Goal: Task Accomplishment & Management: Use online tool/utility

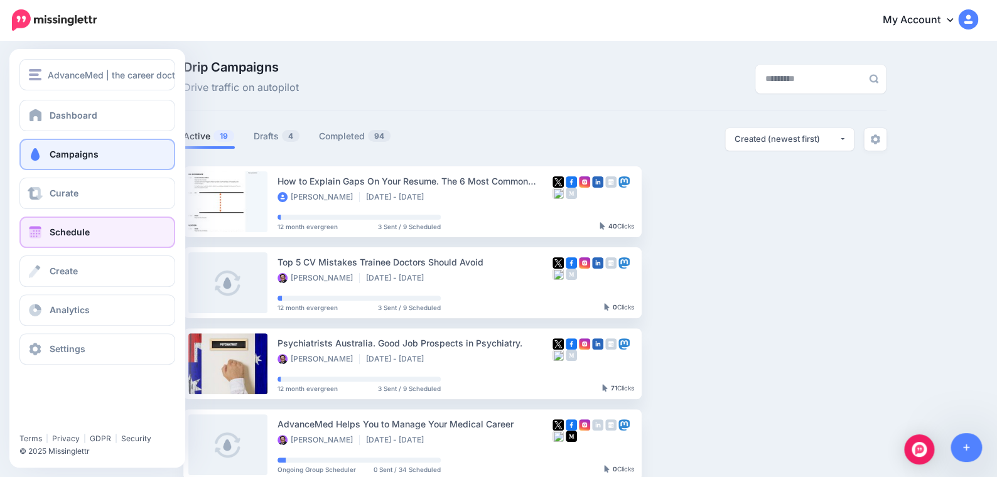
click at [36, 224] on link "Schedule" at bounding box center [97, 232] width 156 height 31
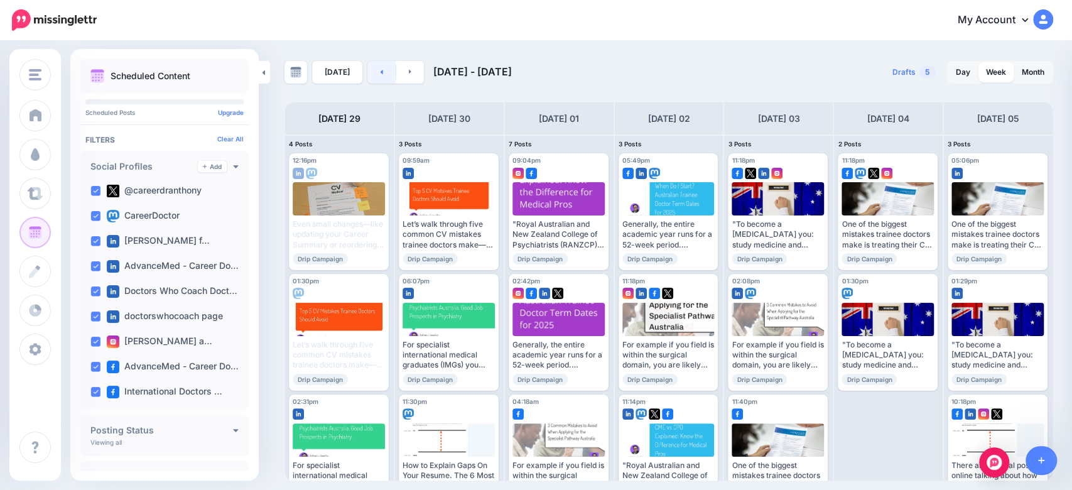
click at [380, 74] on icon at bounding box center [381, 72] width 3 height 8
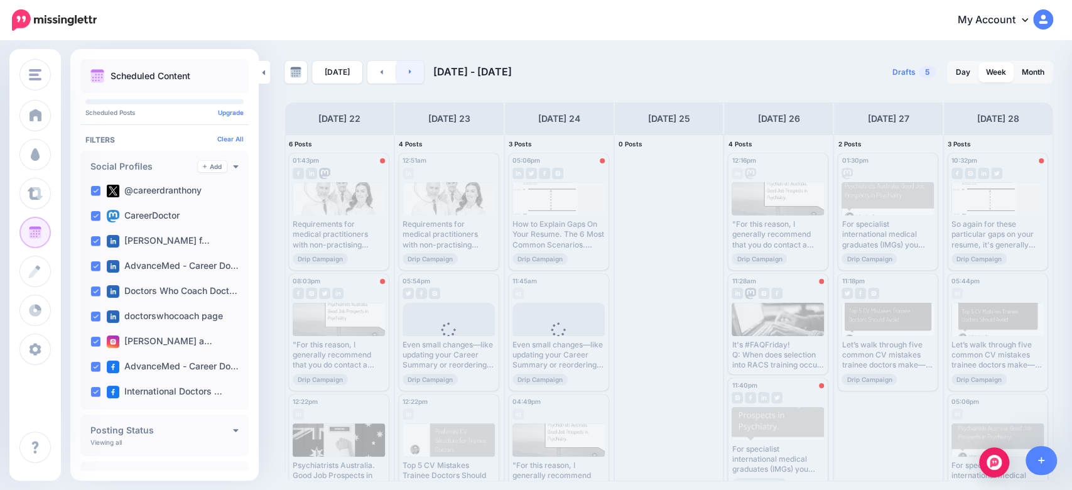
click at [404, 70] on link at bounding box center [410, 72] width 28 height 23
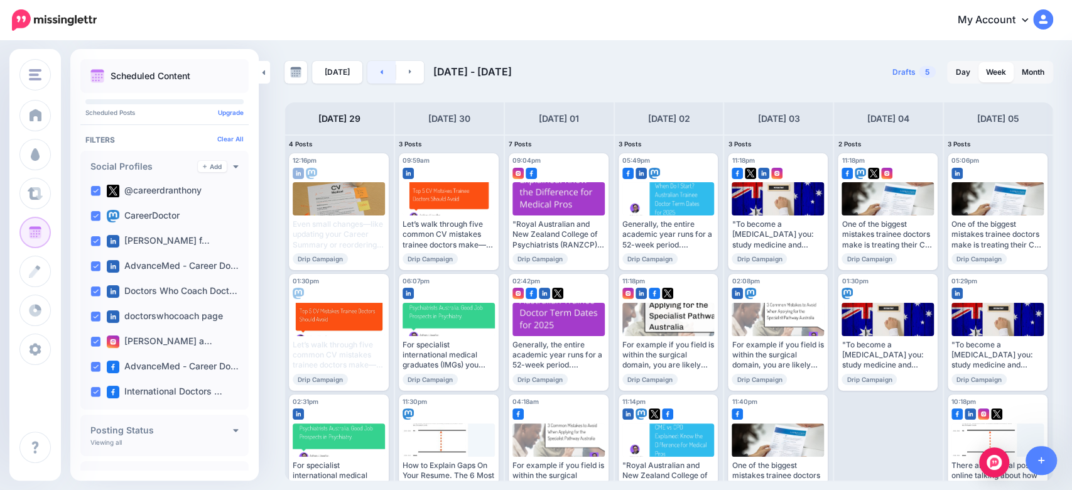
click at [376, 82] on link at bounding box center [381, 72] width 28 height 23
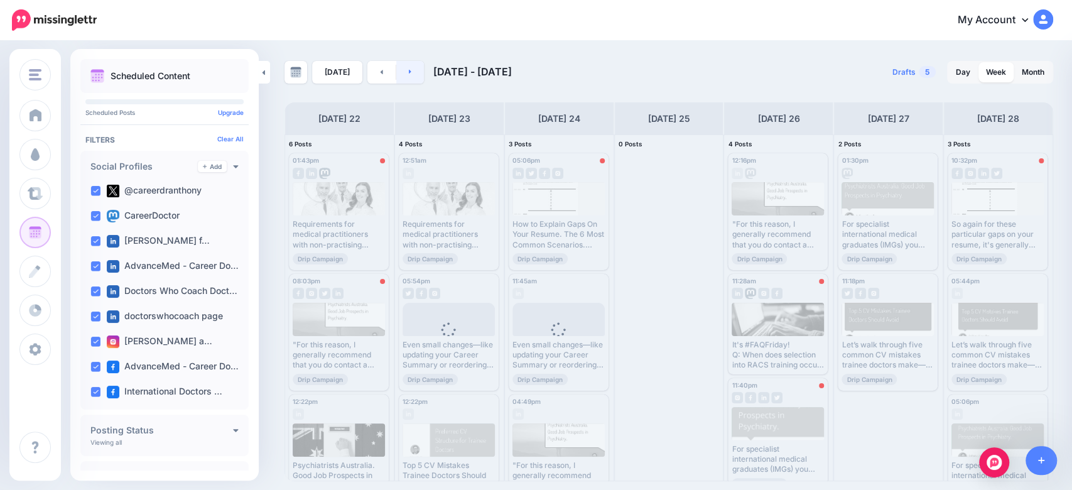
click at [413, 77] on link at bounding box center [410, 72] width 28 height 23
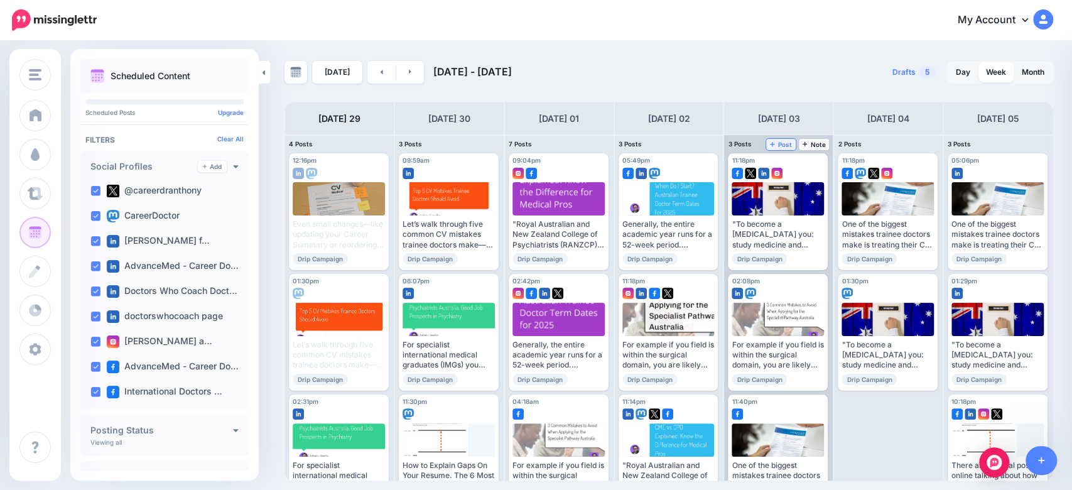
click at [784, 141] on span "Post" at bounding box center [781, 144] width 22 height 6
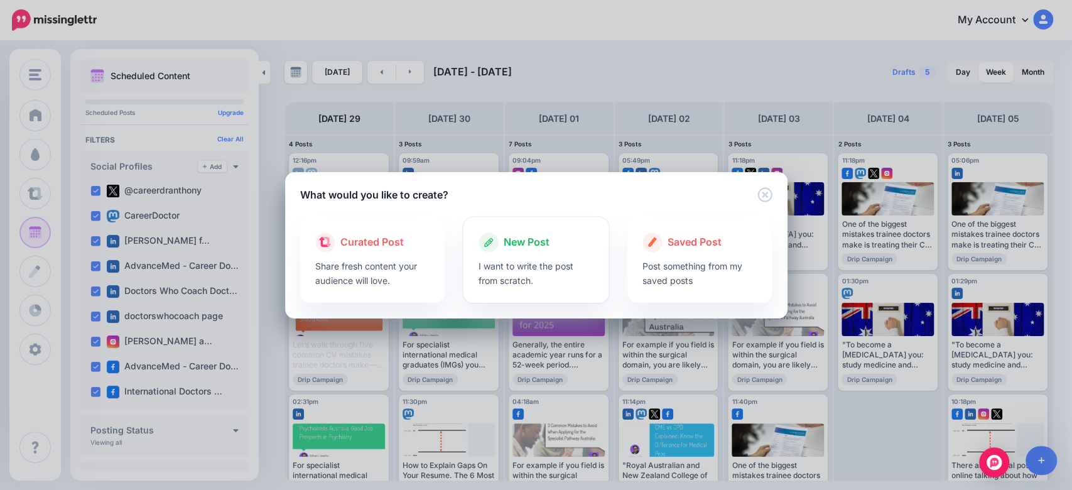
click at [499, 240] on div "New Post" at bounding box center [536, 242] width 115 height 20
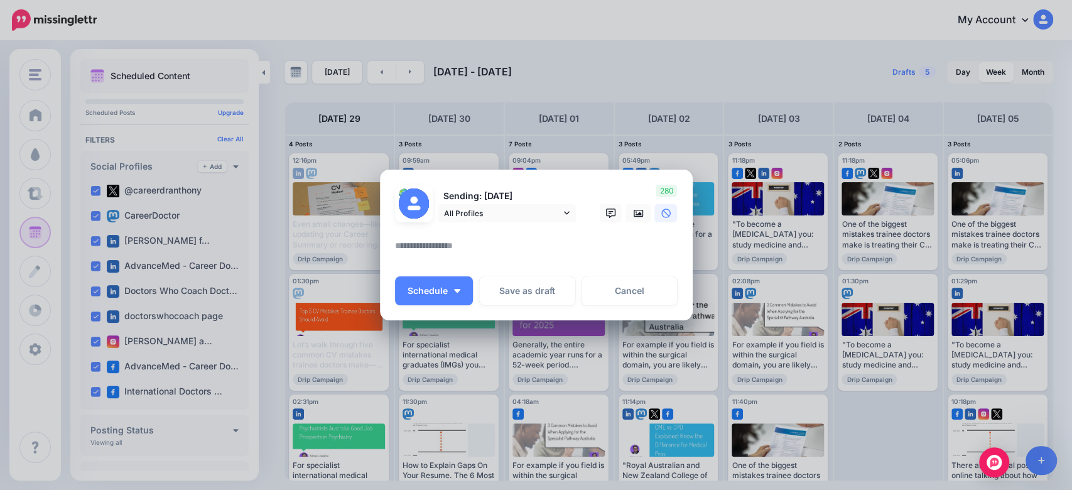
click at [499, 240] on textarea at bounding box center [539, 250] width 289 height 24
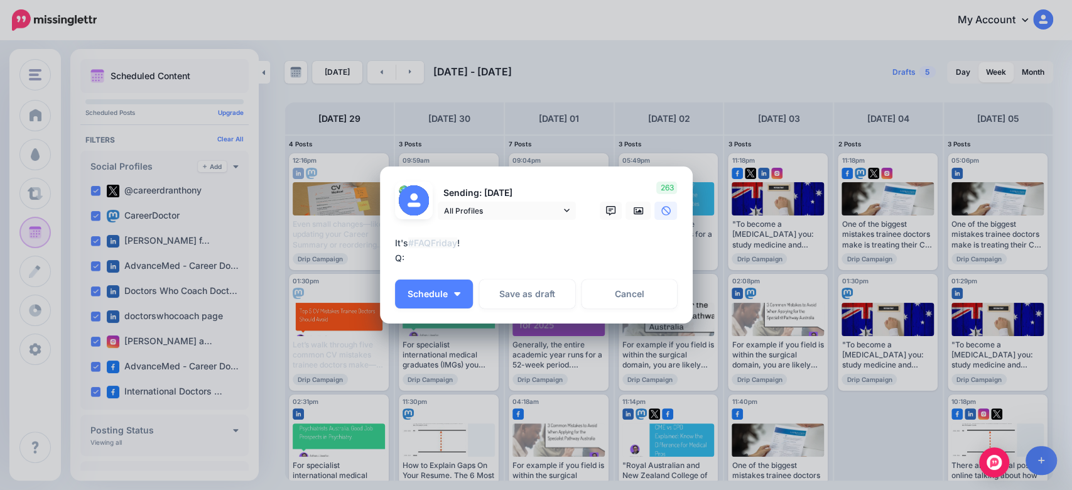
paste textarea "**********"
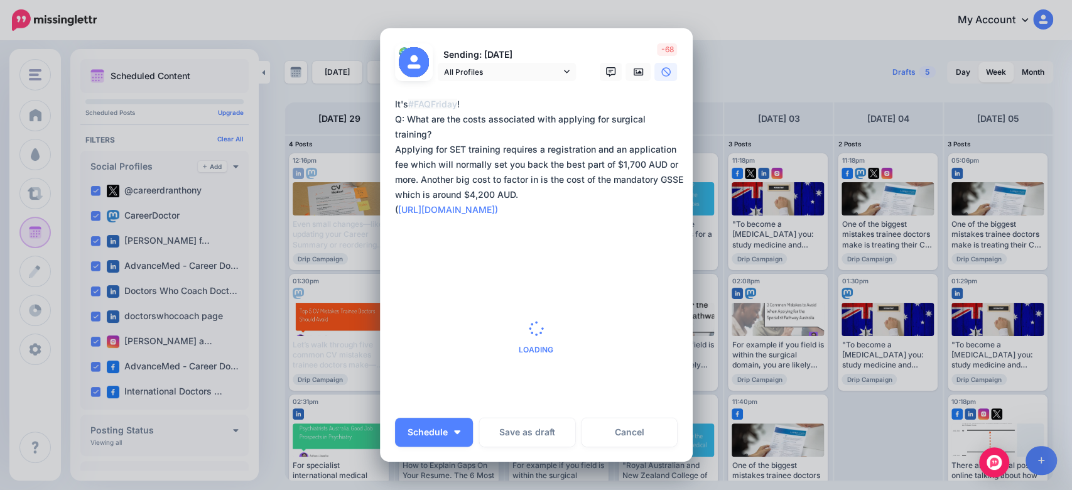
click at [395, 136] on textarea "**********" at bounding box center [539, 172] width 289 height 151
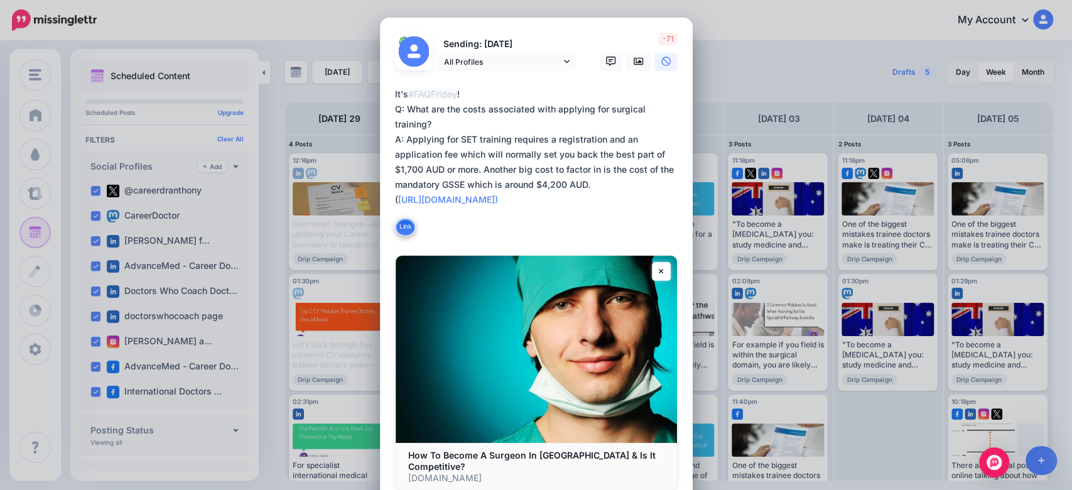
click at [417, 203] on textarea "**********" at bounding box center [539, 162] width 289 height 151
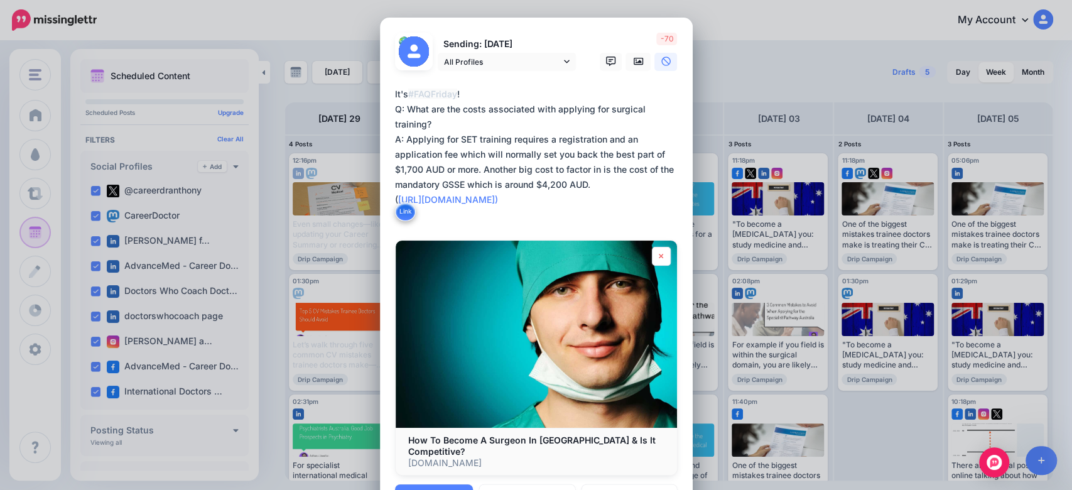
type textarea "**********"
click at [659, 258] on icon at bounding box center [661, 256] width 5 height 8
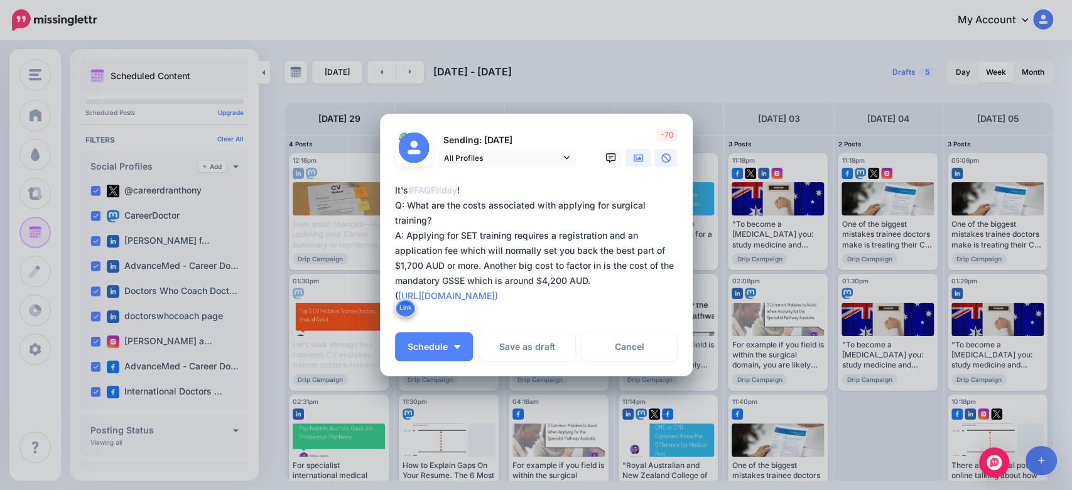
click at [634, 159] on icon at bounding box center [639, 158] width 10 height 8
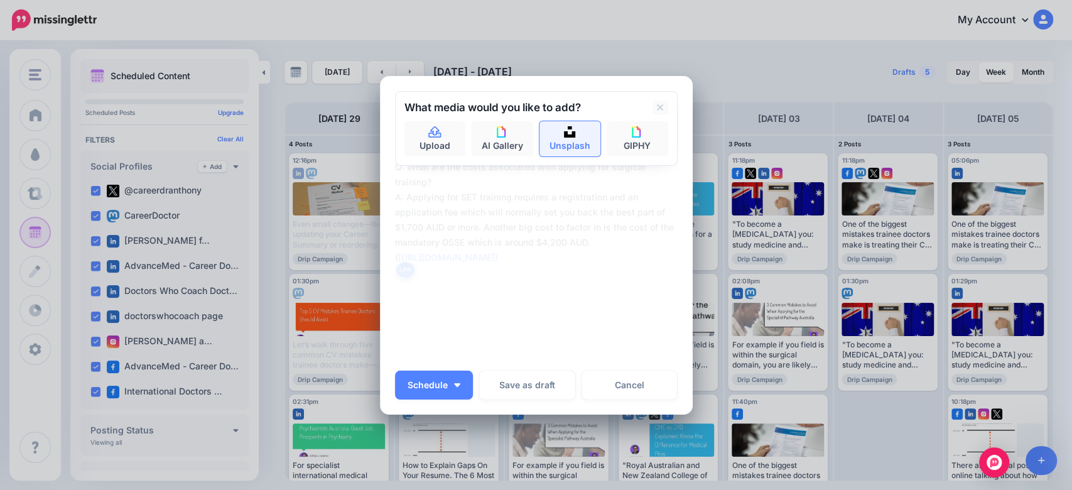
click at [547, 148] on link "Unsplash" at bounding box center [571, 138] width 62 height 35
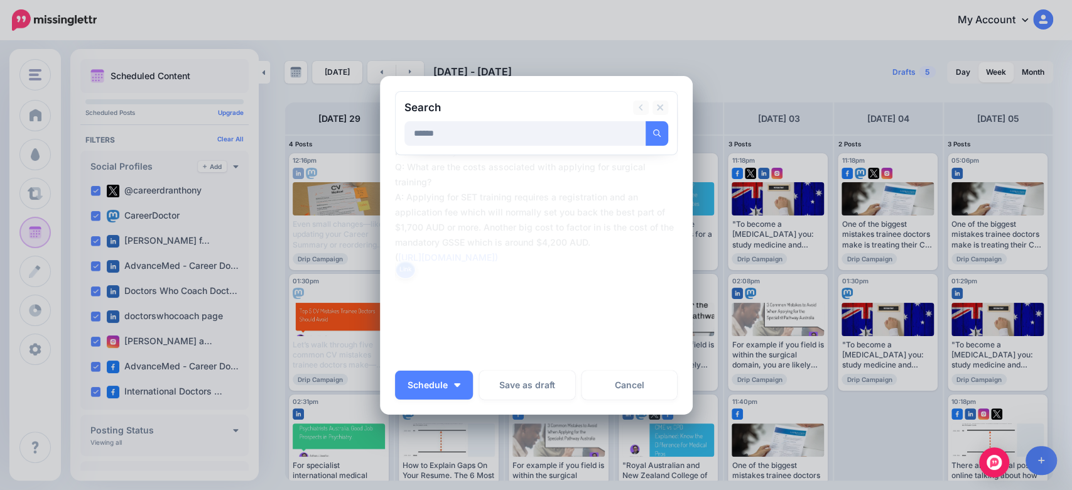
type input "******"
click at [646, 121] on button "submit" at bounding box center [657, 133] width 23 height 24
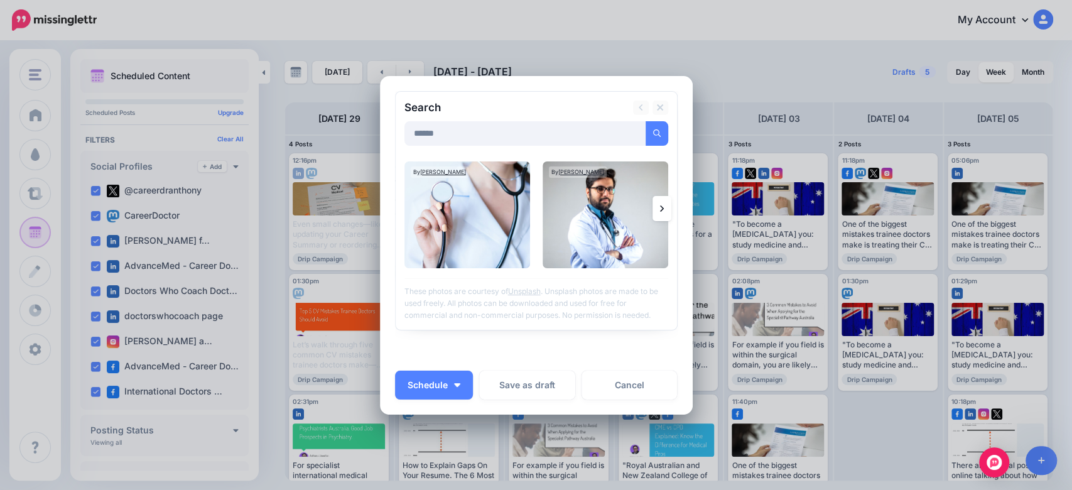
click at [653, 217] on link at bounding box center [662, 208] width 19 height 25
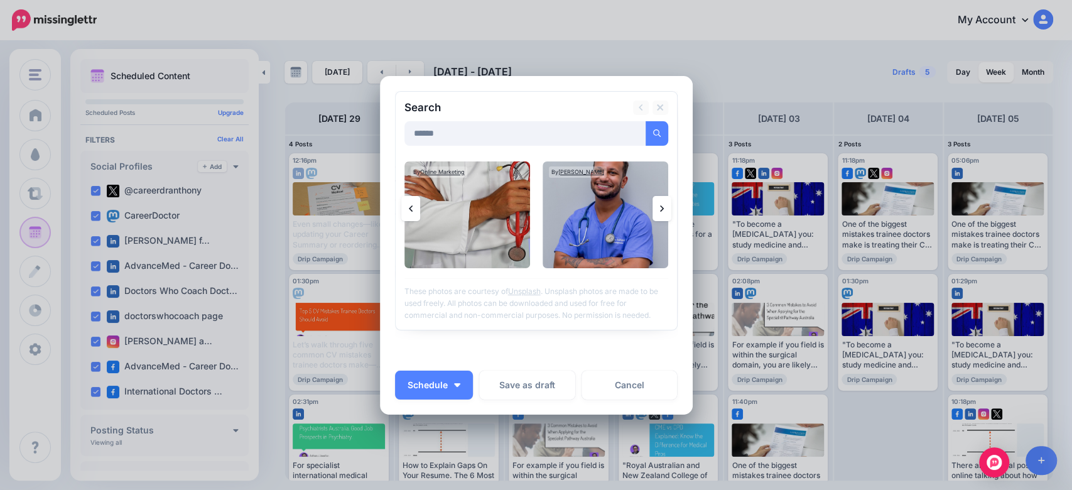
click at [660, 210] on icon at bounding box center [662, 209] width 4 height 10
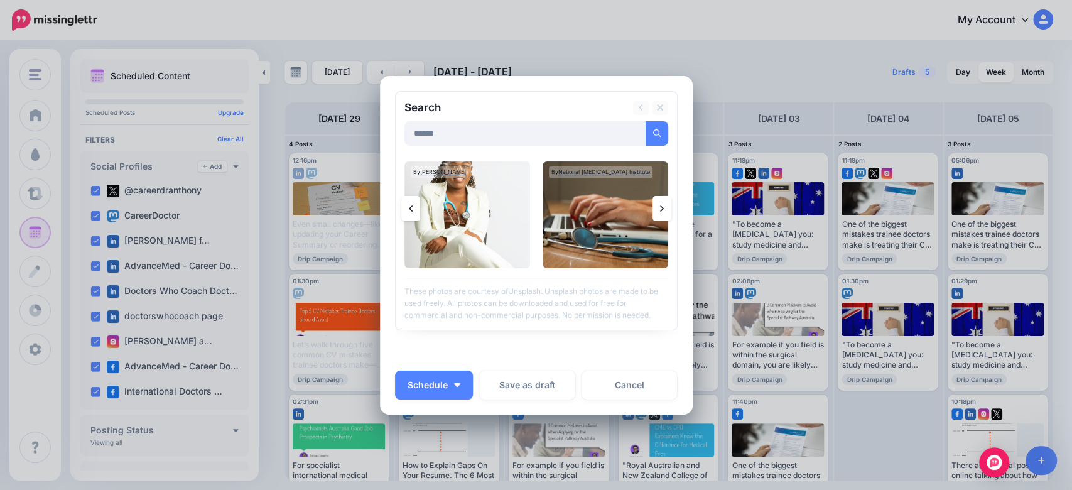
click at [660, 210] on icon at bounding box center [662, 209] width 4 height 10
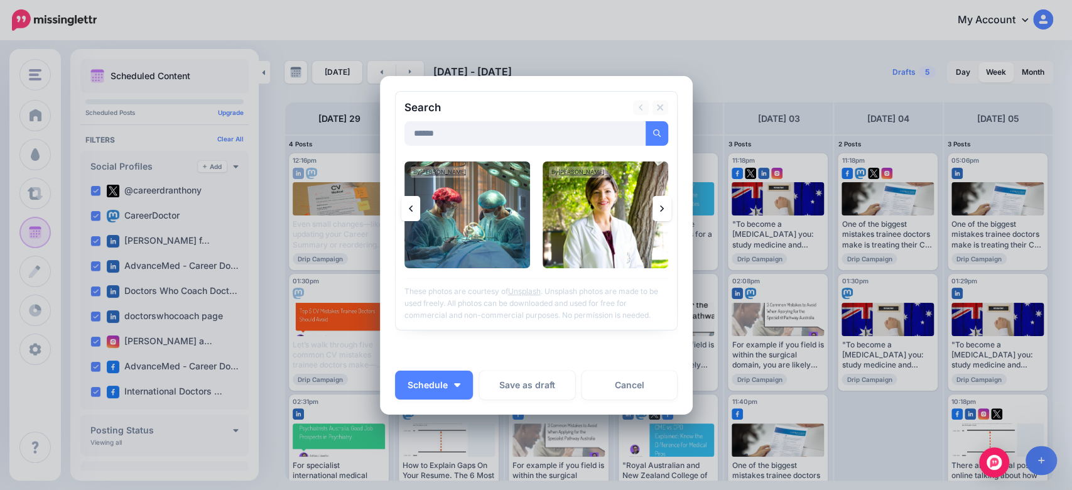
click at [660, 210] on icon at bounding box center [662, 209] width 4 height 10
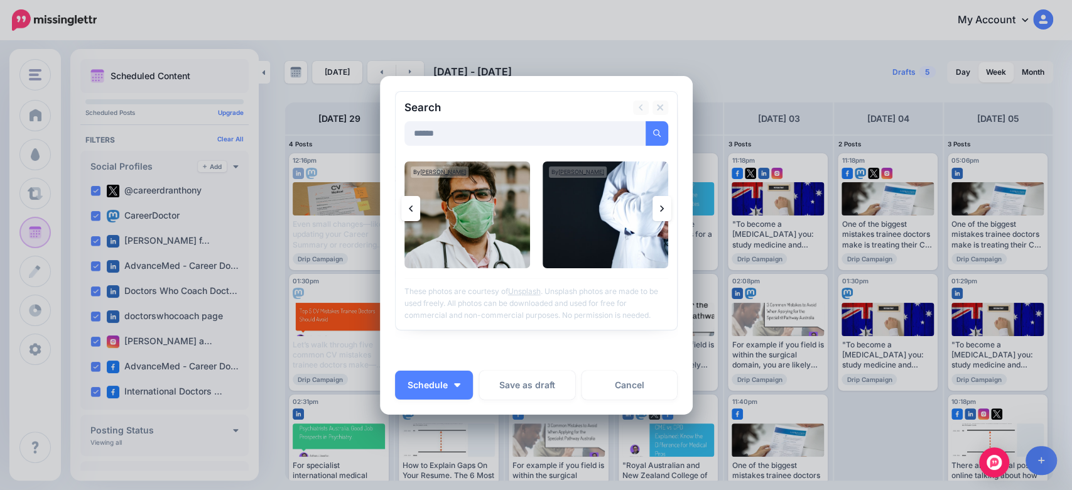
click at [660, 210] on icon at bounding box center [662, 209] width 4 height 10
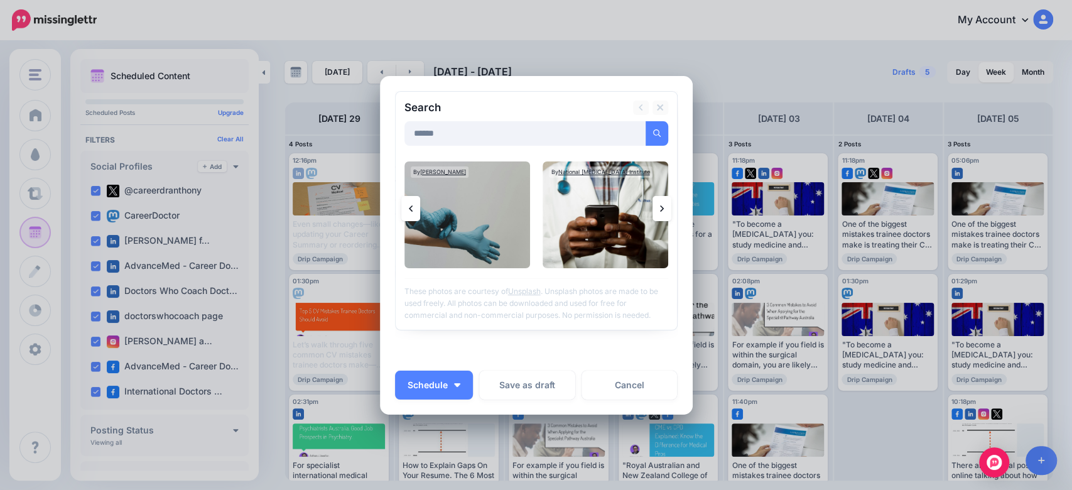
click at [660, 210] on icon at bounding box center [662, 209] width 4 height 10
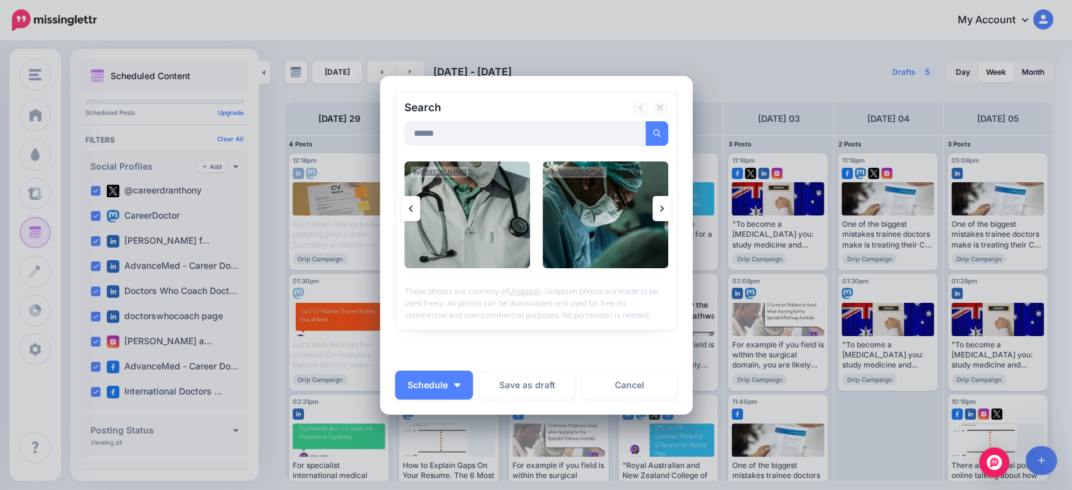
click at [660, 210] on icon at bounding box center [662, 209] width 4 height 10
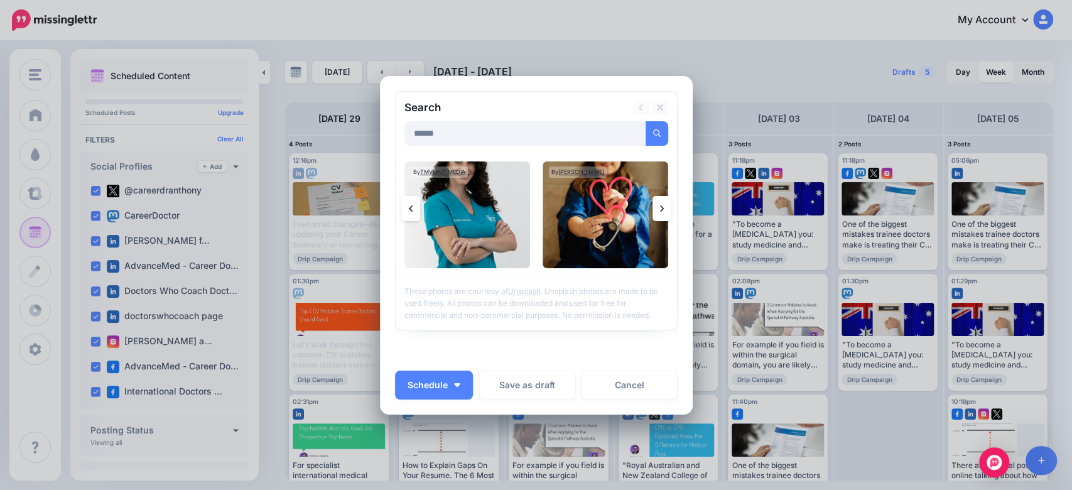
click at [660, 213] on link at bounding box center [662, 208] width 19 height 25
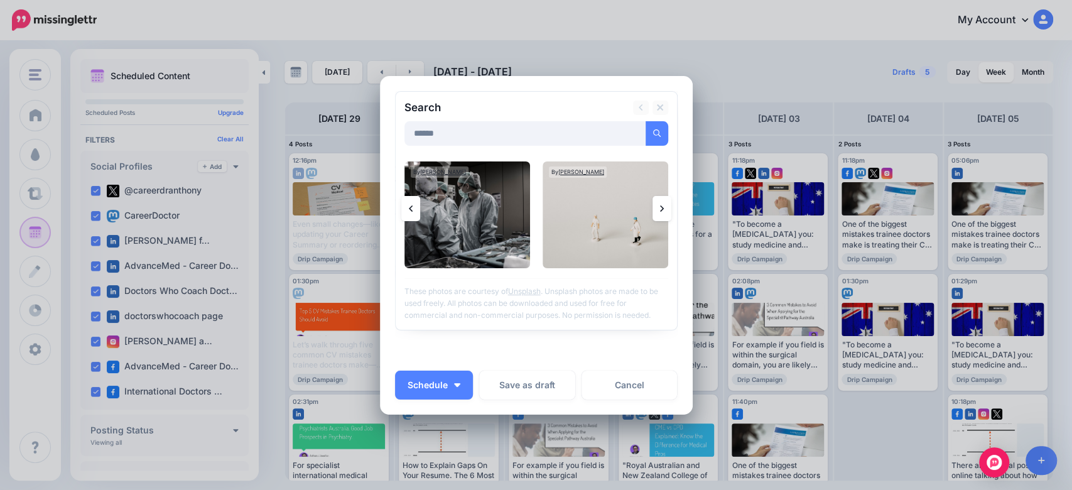
click at [660, 212] on icon at bounding box center [662, 209] width 4 height 10
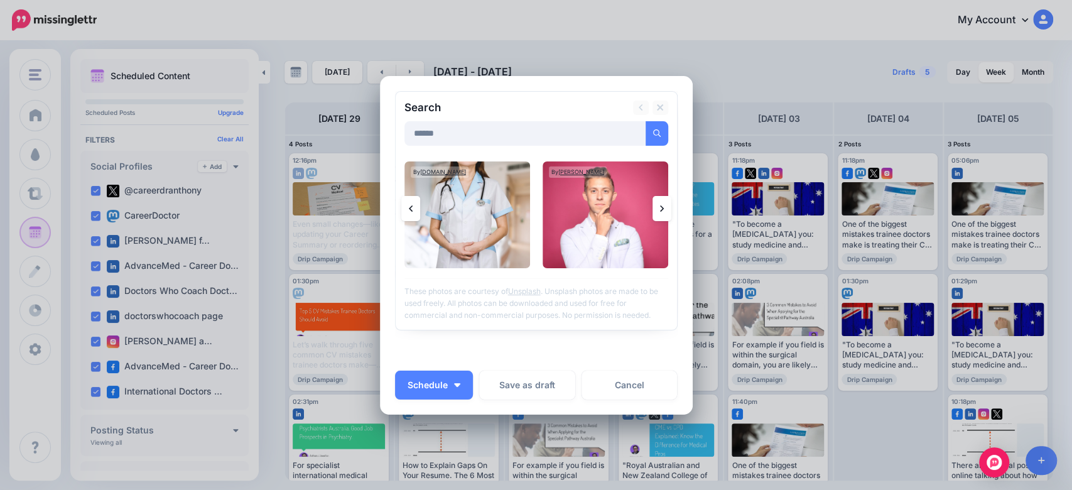
click at [656, 216] on link at bounding box center [662, 208] width 19 height 25
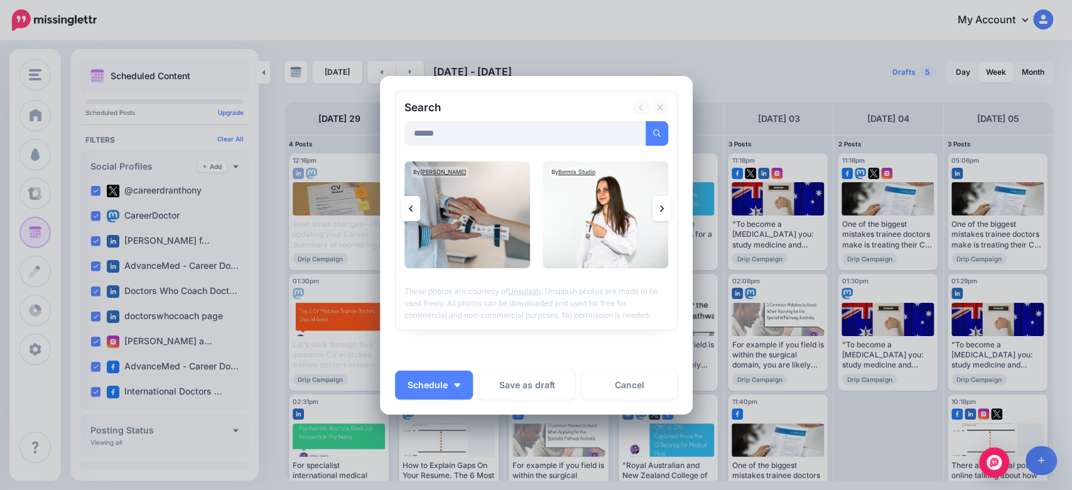
click at [660, 207] on icon at bounding box center [662, 208] width 4 height 6
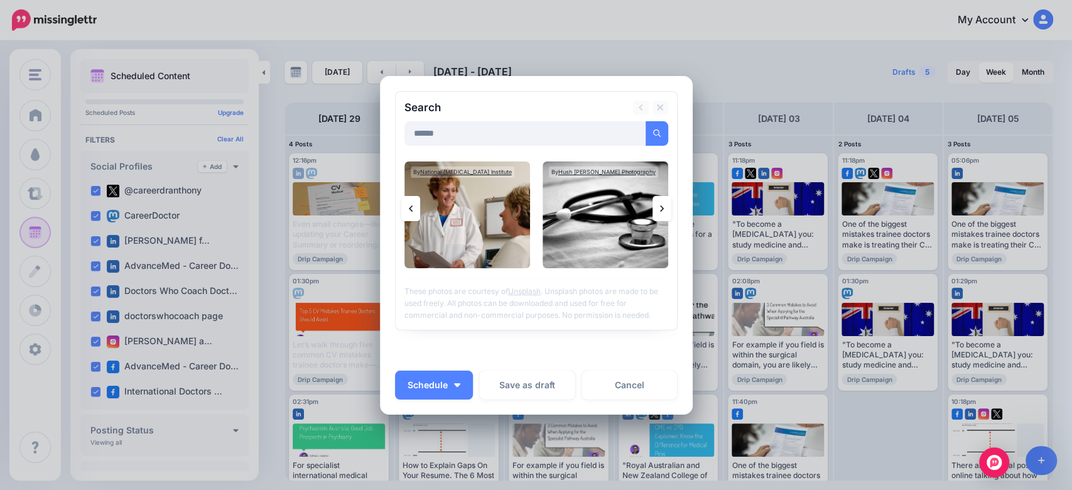
click at [653, 207] on link at bounding box center [662, 208] width 19 height 25
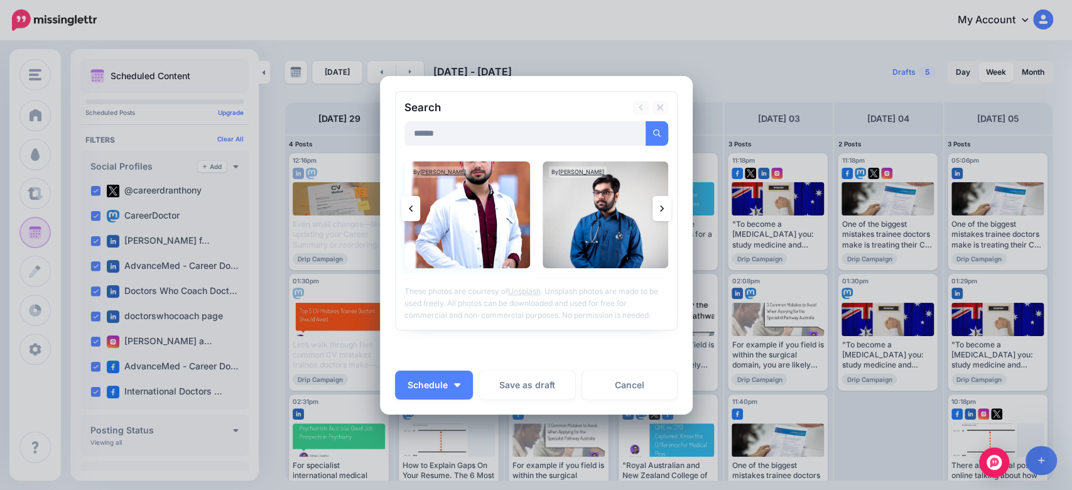
click at [501, 229] on img at bounding box center [467, 214] width 126 height 107
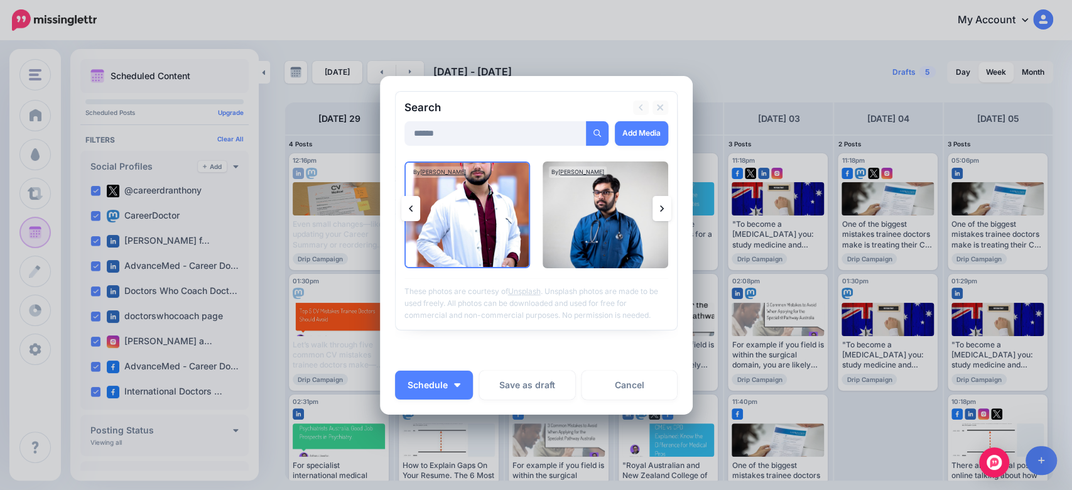
click at [659, 205] on link at bounding box center [662, 208] width 19 height 25
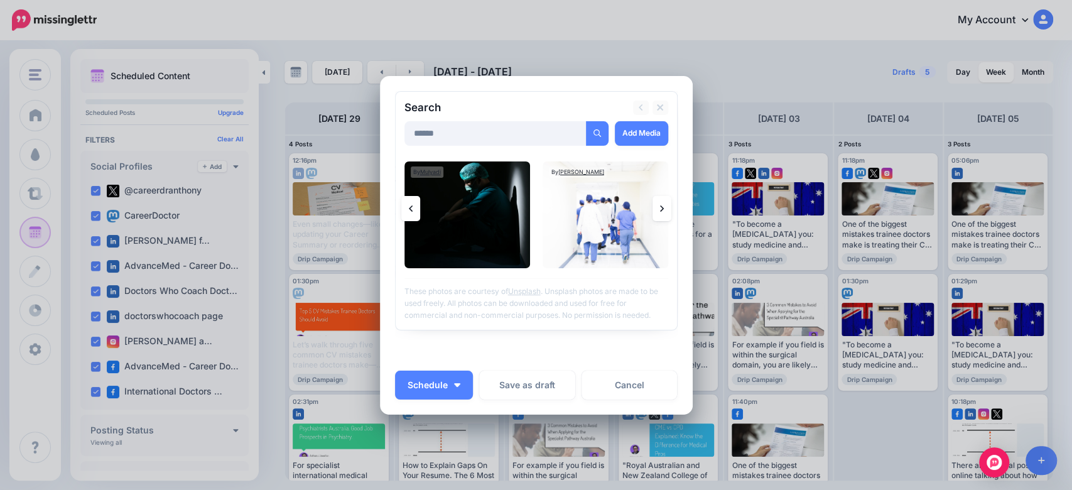
click at [666, 213] on div "Search ****** Add Media By Mulyadi" at bounding box center [536, 210] width 283 height 239
click at [660, 210] on icon at bounding box center [662, 208] width 4 height 6
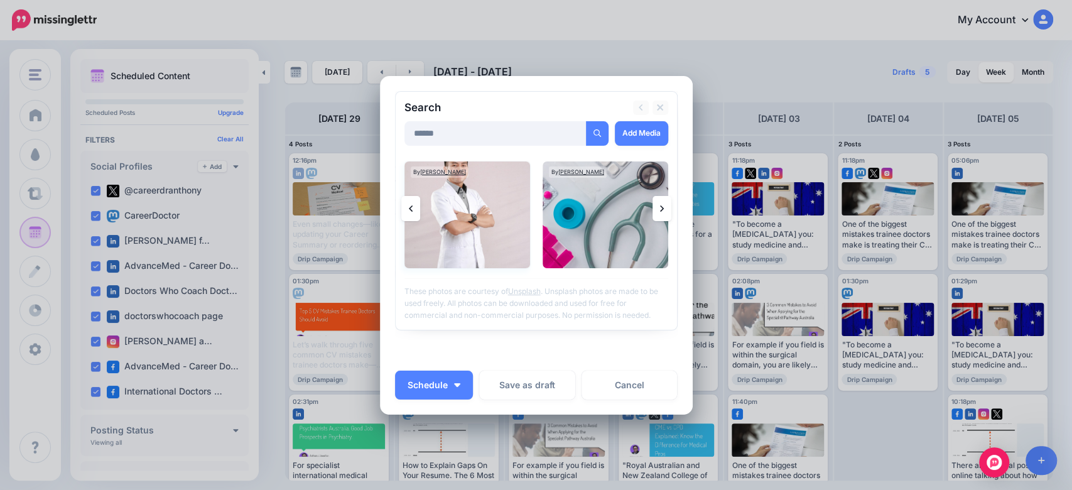
click at [459, 227] on img at bounding box center [467, 214] width 126 height 107
click at [648, 133] on link "Add Media" at bounding box center [641, 133] width 53 height 24
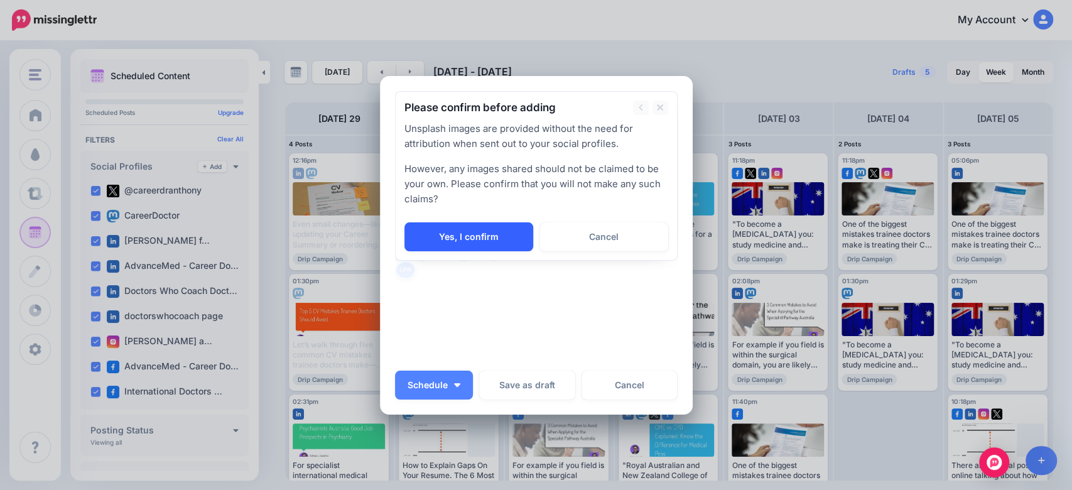
click at [478, 231] on link "Yes, I confirm" at bounding box center [468, 236] width 129 height 29
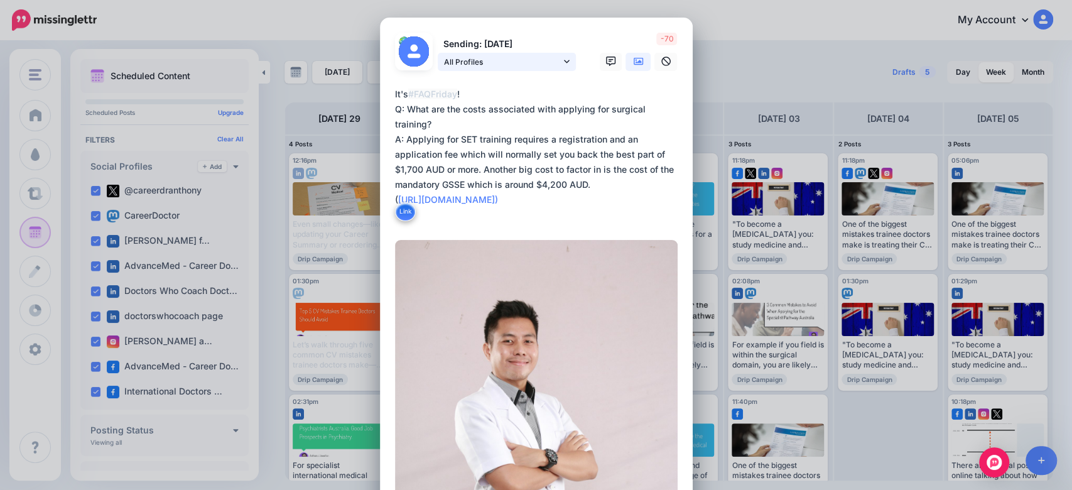
click at [556, 60] on link "All Profiles" at bounding box center [507, 62] width 138 height 18
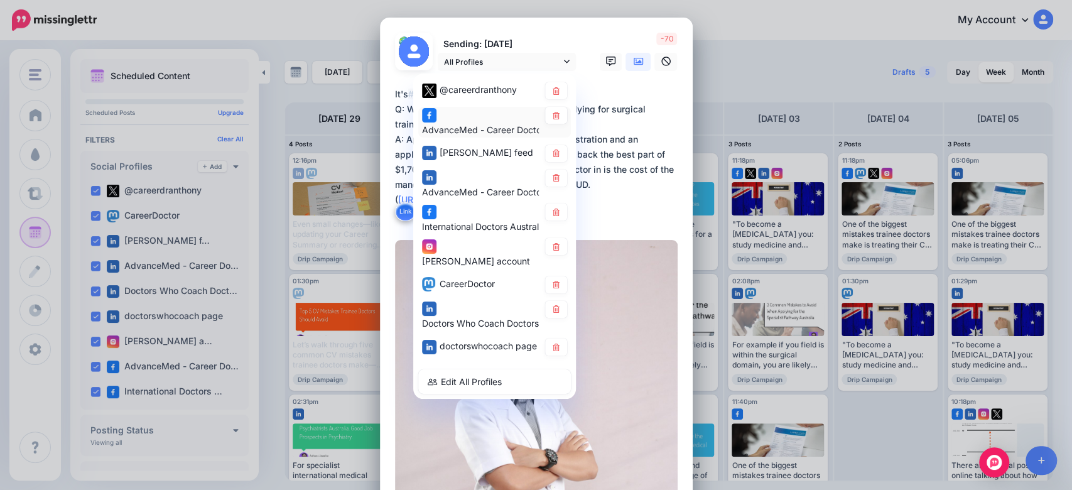
click at [477, 130] on span "AdvanceMed - Career Doctors page" at bounding box center [497, 129] width 151 height 11
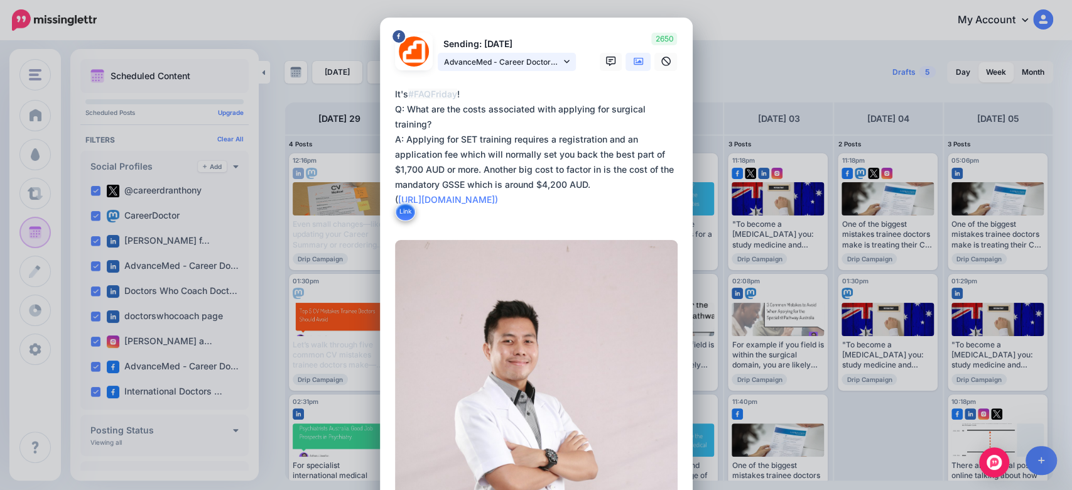
click at [547, 63] on span "AdvanceMed - Career Doctors page" at bounding box center [502, 61] width 117 height 13
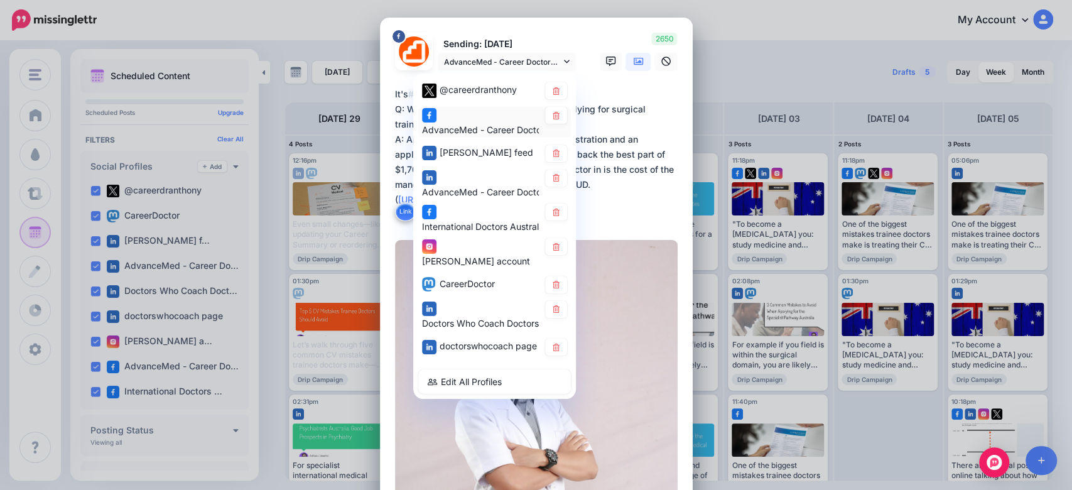
click at [496, 125] on span "AdvanceMed - Career Doctors page" at bounding box center [497, 129] width 151 height 11
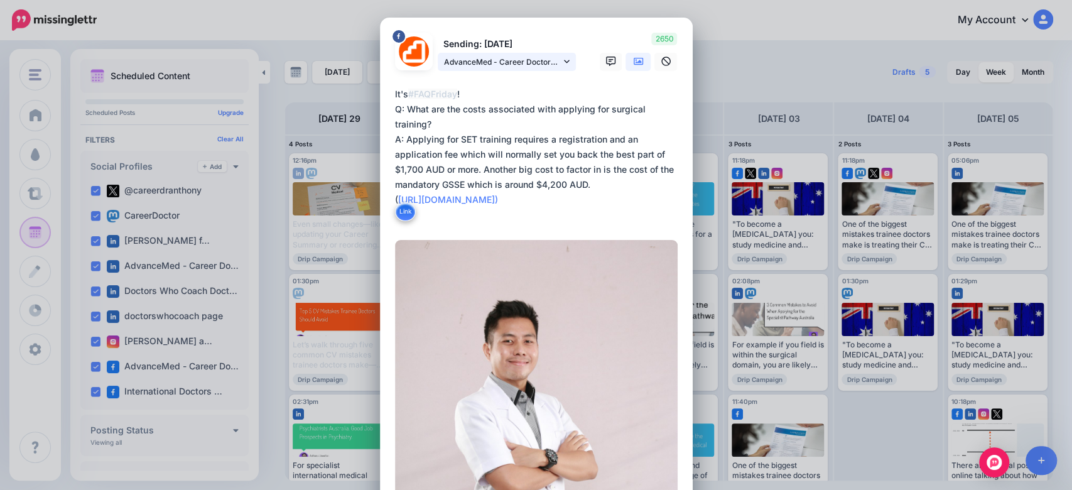
click at [556, 60] on link "AdvanceMed - Career Doctors page" at bounding box center [507, 62] width 138 height 18
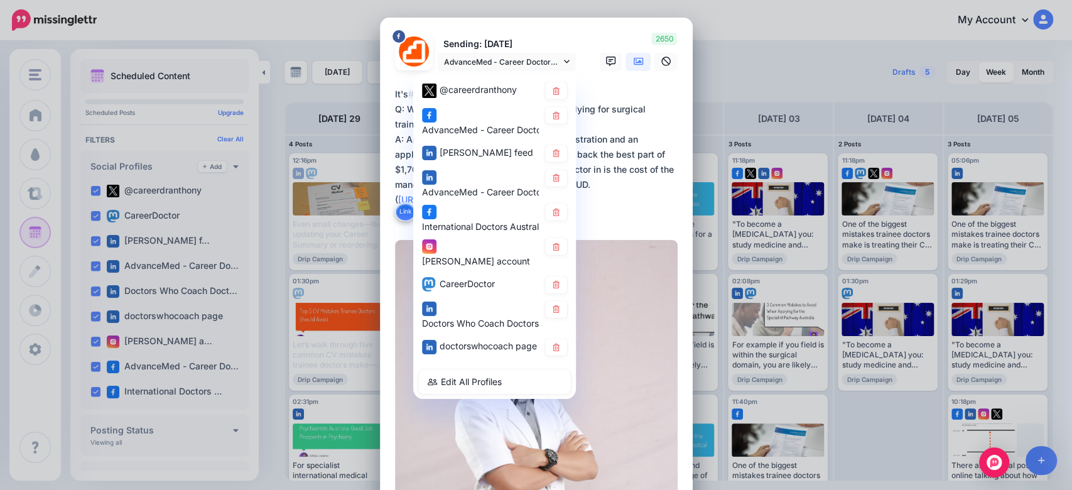
click at [452, 171] on div "@careerdranthony AdvanceMed - Career Doctors page" at bounding box center [494, 235] width 163 height 325
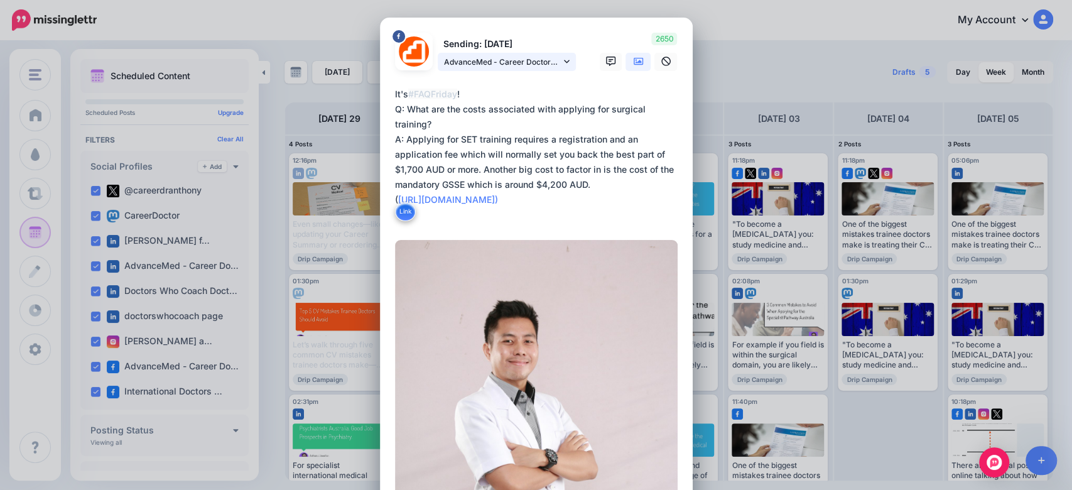
click at [502, 63] on span "AdvanceMed - Career Doctors page" at bounding box center [502, 61] width 117 height 13
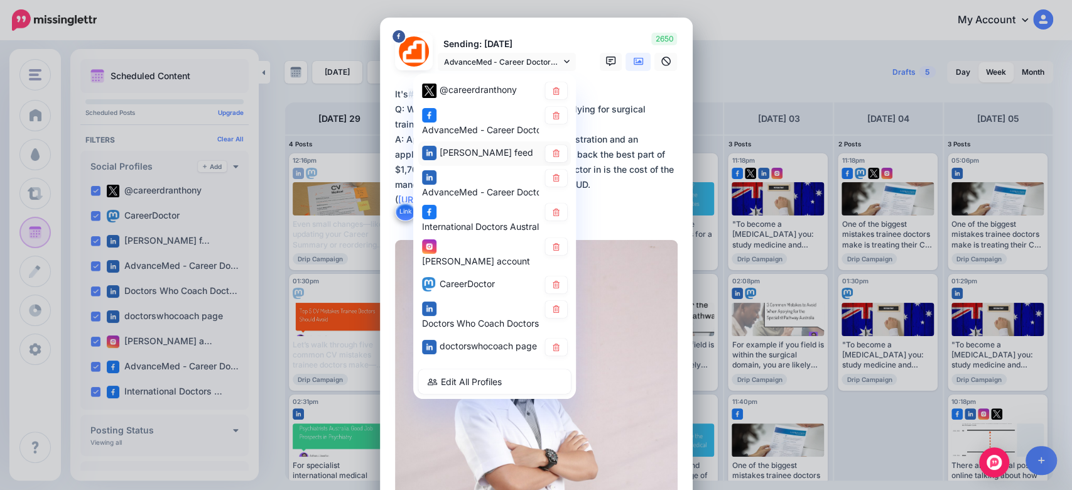
click at [450, 154] on div "Dr Anthony Llewellyn feed" at bounding box center [480, 152] width 117 height 16
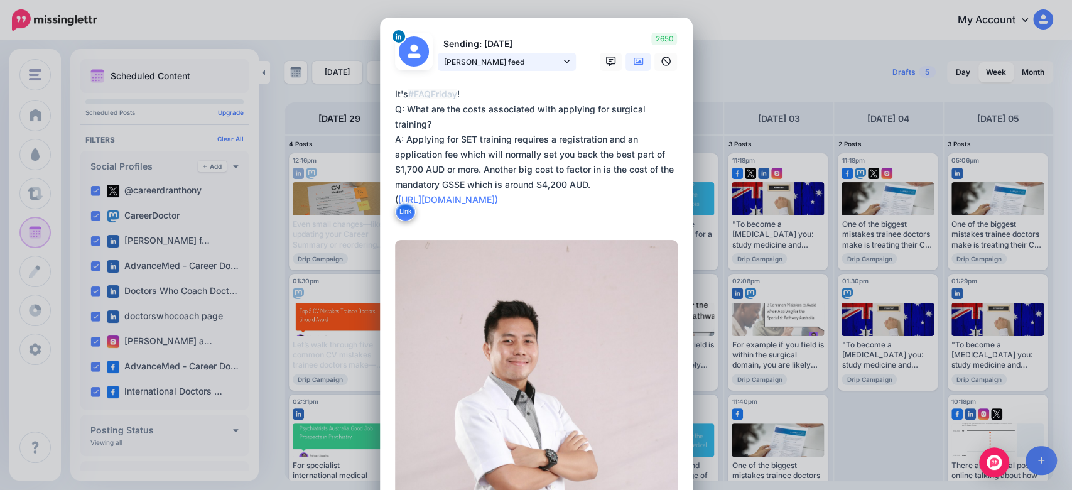
click at [512, 62] on span "Dr Anthony Llewellyn feed" at bounding box center [502, 61] width 117 height 13
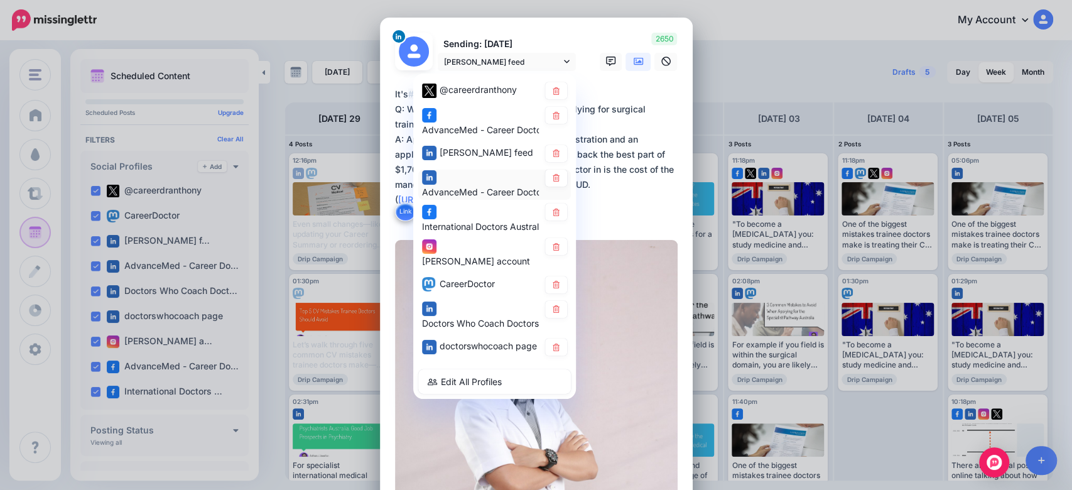
click at [457, 193] on span "AdvanceMed - Career Doctors page" at bounding box center [497, 192] width 151 height 11
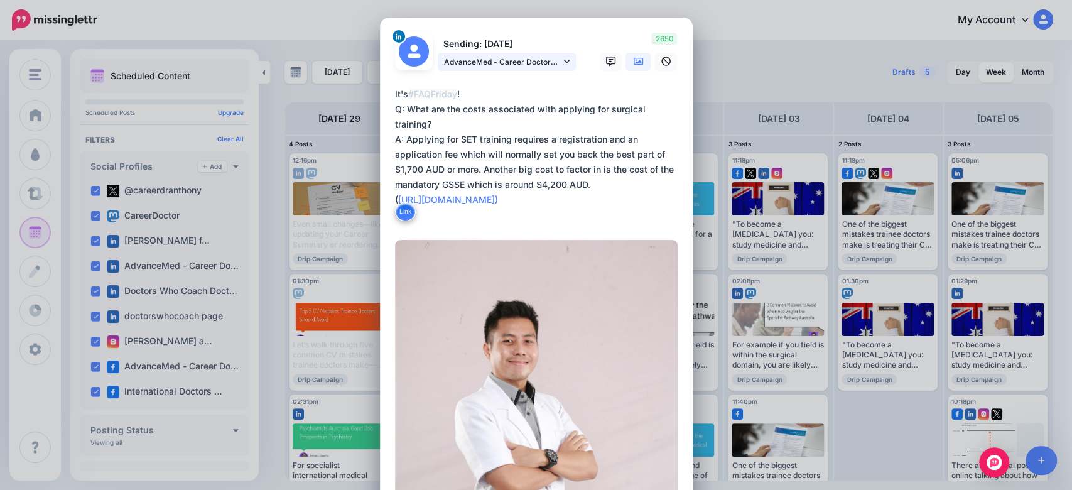
click at [544, 65] on span "AdvanceMed - Career Doctors page" at bounding box center [502, 61] width 117 height 13
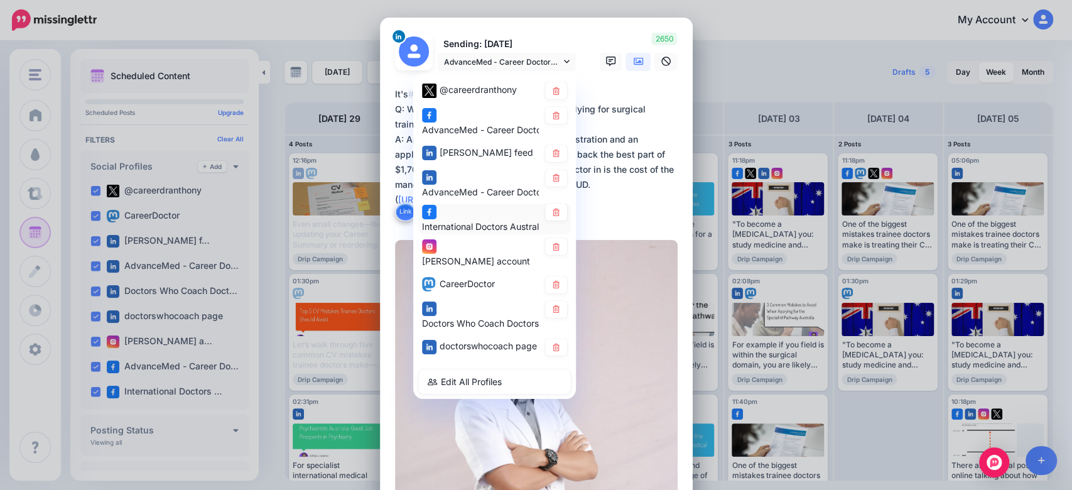
click at [443, 232] on span "International Doctors Australia Support 🌏🐨🩺 group" at bounding box center [532, 226] width 221 height 11
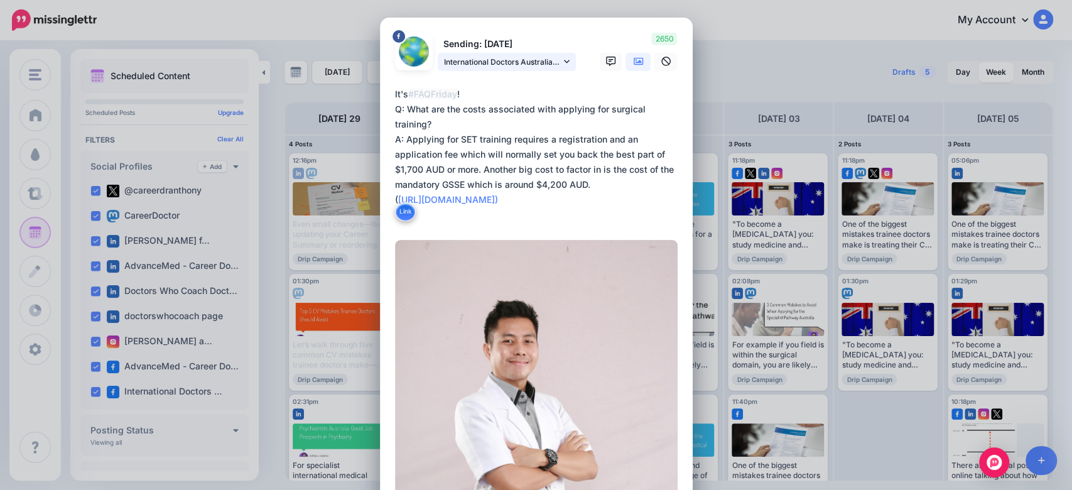
click at [526, 63] on span "International Doctors Australia Support 🌏🐨🩺 group" at bounding box center [502, 61] width 117 height 13
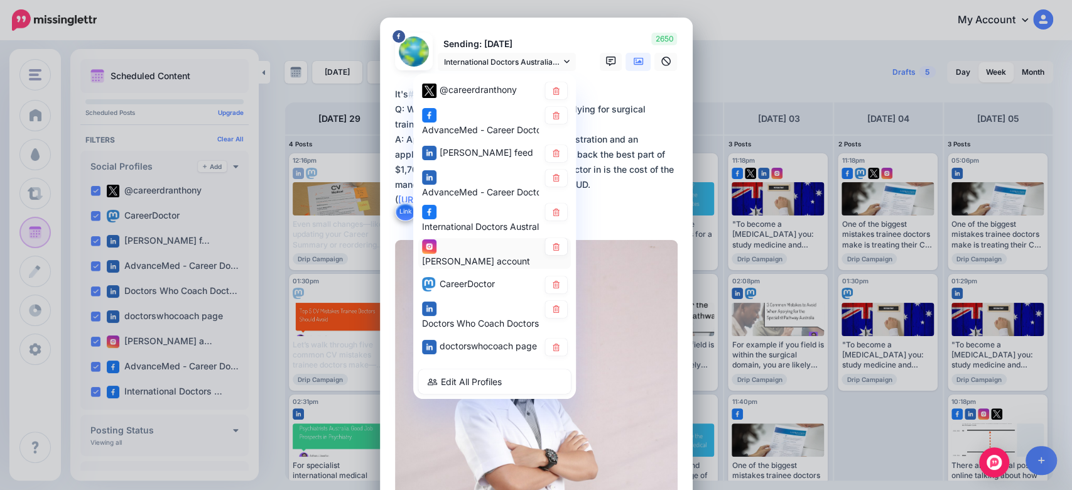
click at [459, 255] on div "Dr Anthony Llewellyn account" at bounding box center [480, 253] width 117 height 31
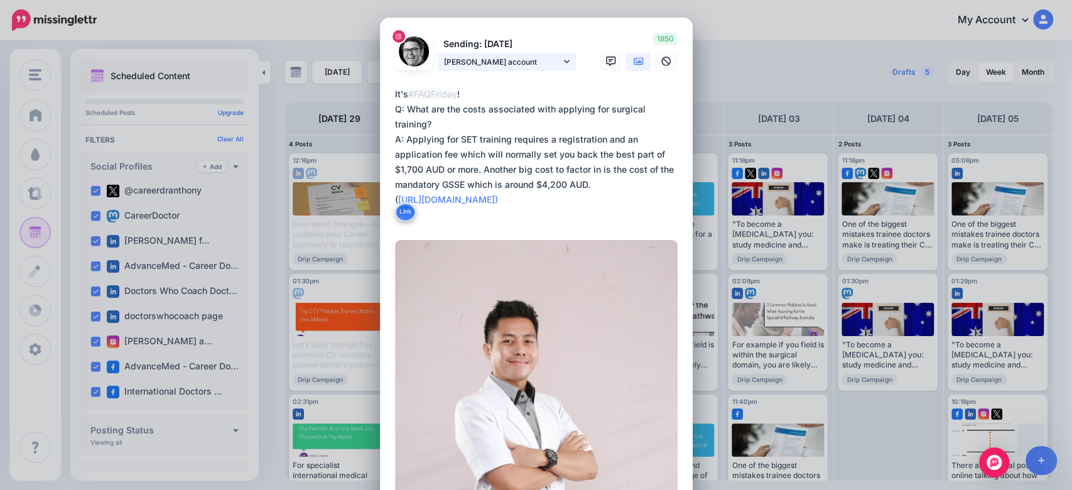
click at [538, 60] on span "Dr Anthony Llewellyn account" at bounding box center [502, 61] width 117 height 13
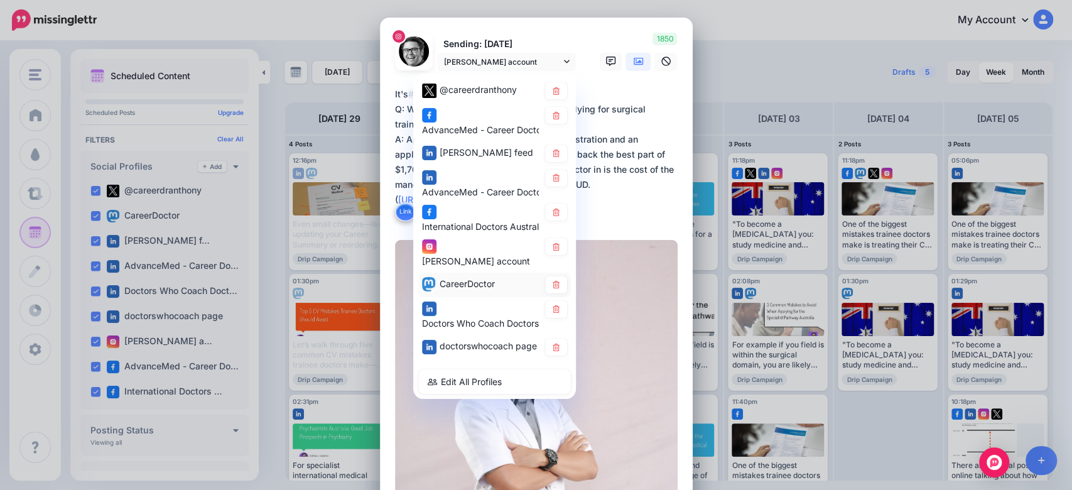
click at [464, 288] on span "CareerDoctor" at bounding box center [467, 283] width 55 height 11
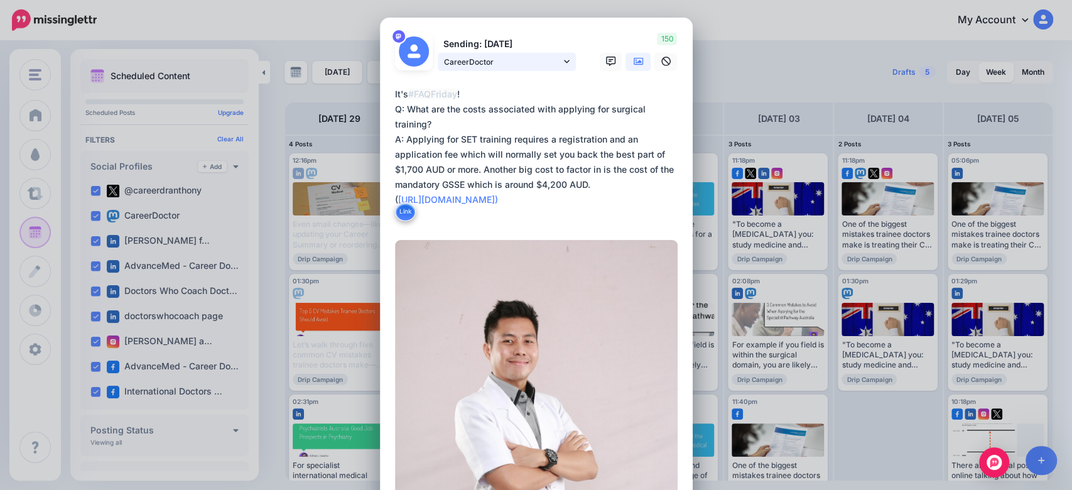
click at [529, 60] on span "CareerDoctor" at bounding box center [502, 61] width 117 height 13
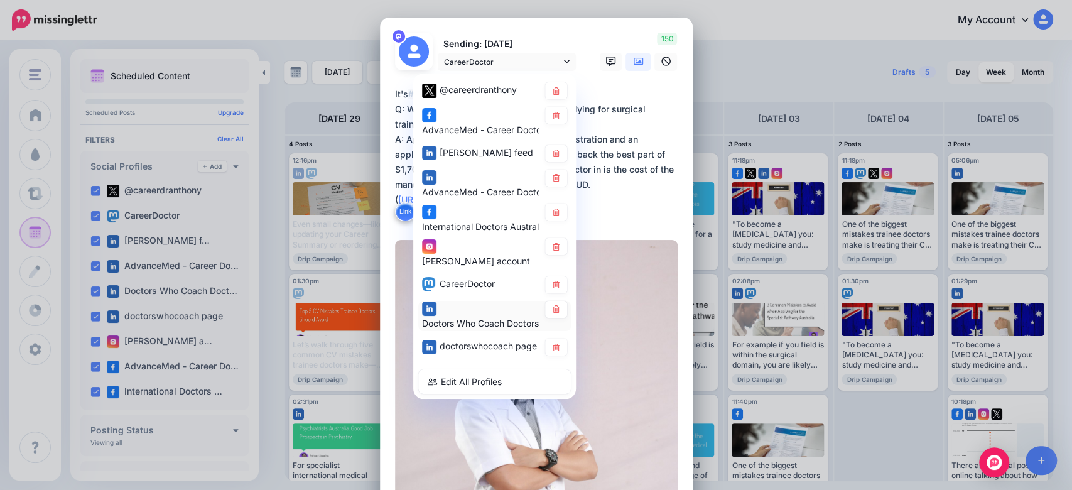
click at [479, 316] on div "Doctors Who Coach Doctors page" at bounding box center [480, 315] width 117 height 31
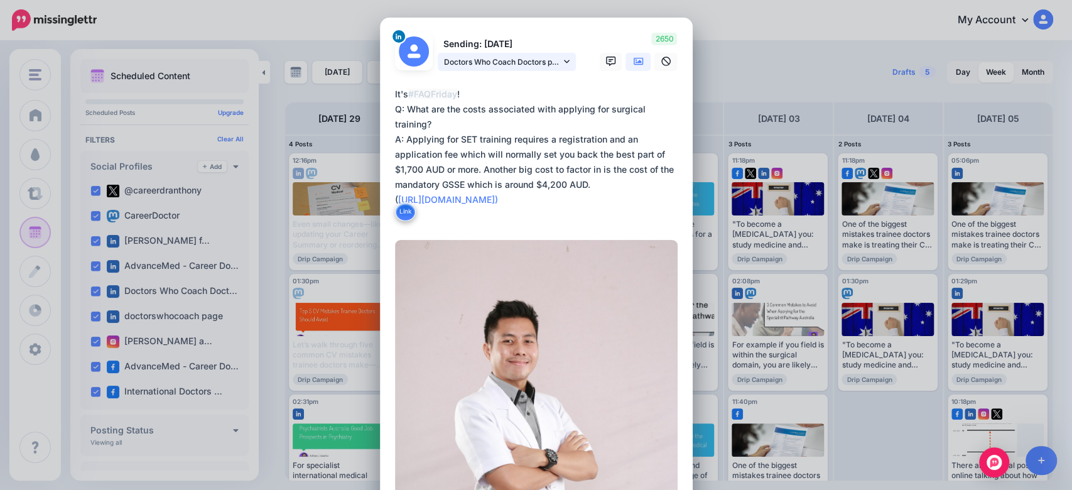
click at [540, 67] on span "Doctors Who Coach Doctors page" at bounding box center [502, 61] width 117 height 13
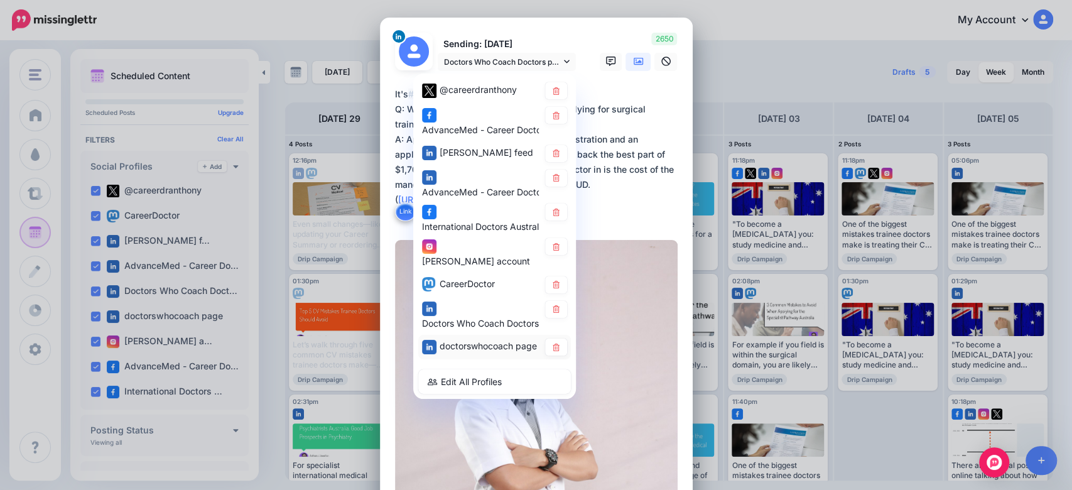
click at [482, 349] on span "doctorswhocoach page" at bounding box center [488, 345] width 97 height 11
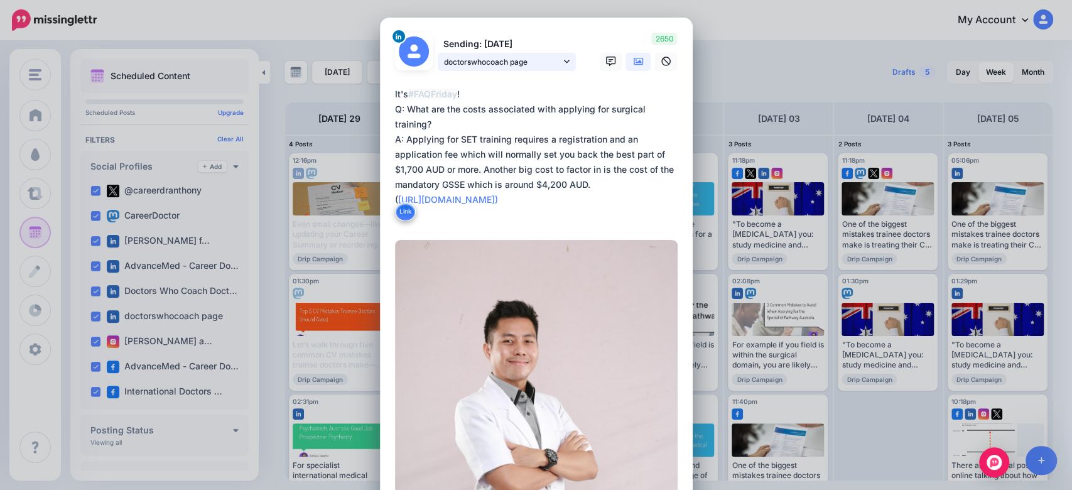
click at [548, 57] on span "doctorswhocoach page" at bounding box center [502, 61] width 117 height 13
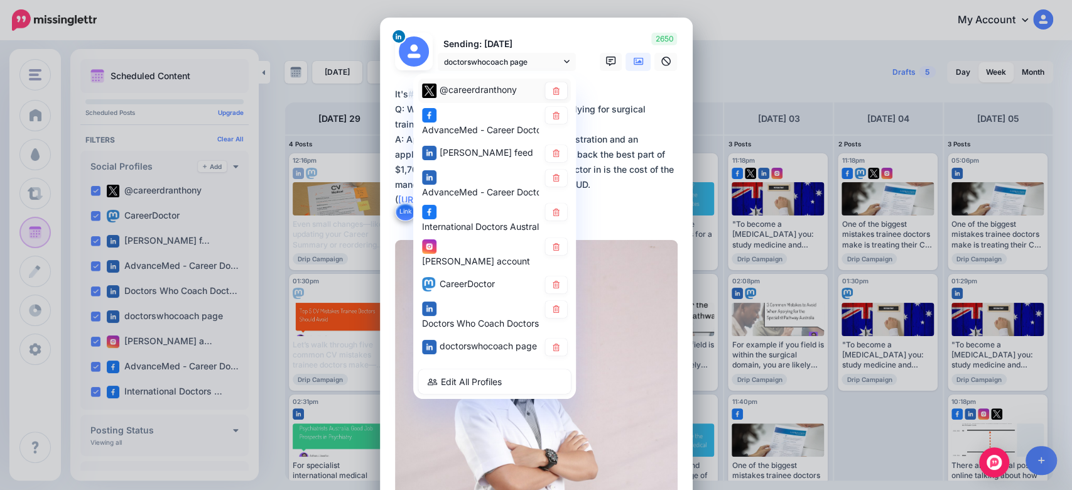
click at [465, 95] on div "@careerdranthony" at bounding box center [478, 89] width 77 height 15
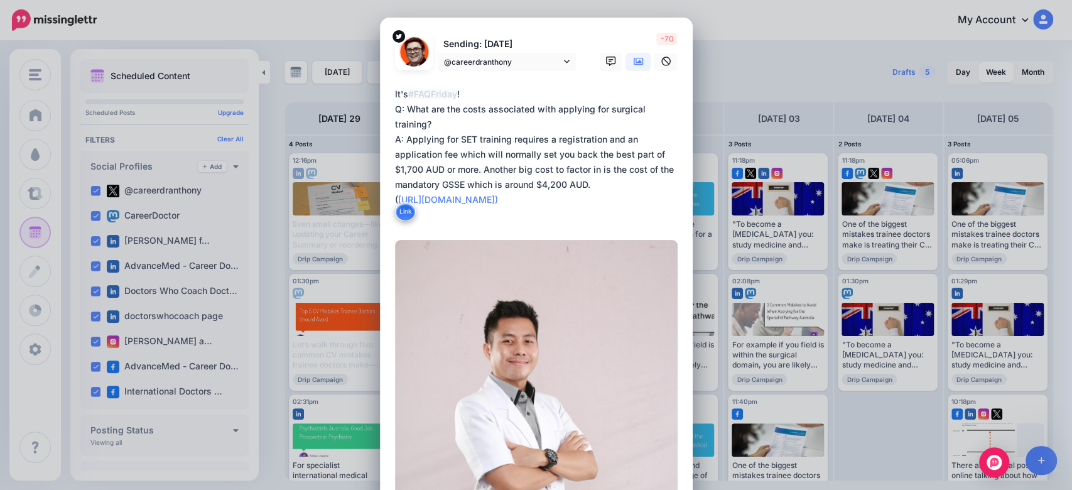
drag, startPoint x: 479, startPoint y: 156, endPoint x: 594, endPoint y: 165, distance: 114.7
click at [594, 165] on textarea "**********" at bounding box center [539, 155] width 289 height 136
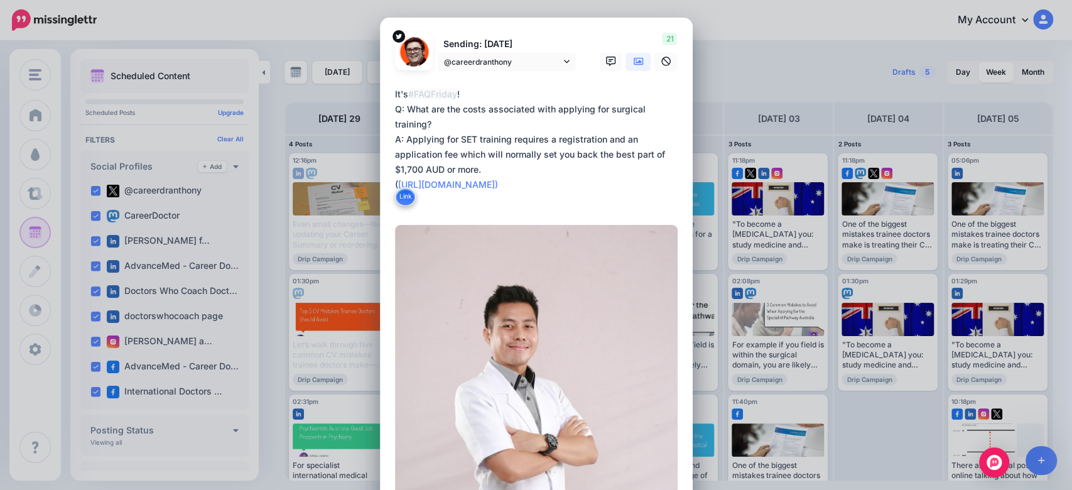
click at [395, 168] on textarea "**********" at bounding box center [539, 147] width 289 height 121
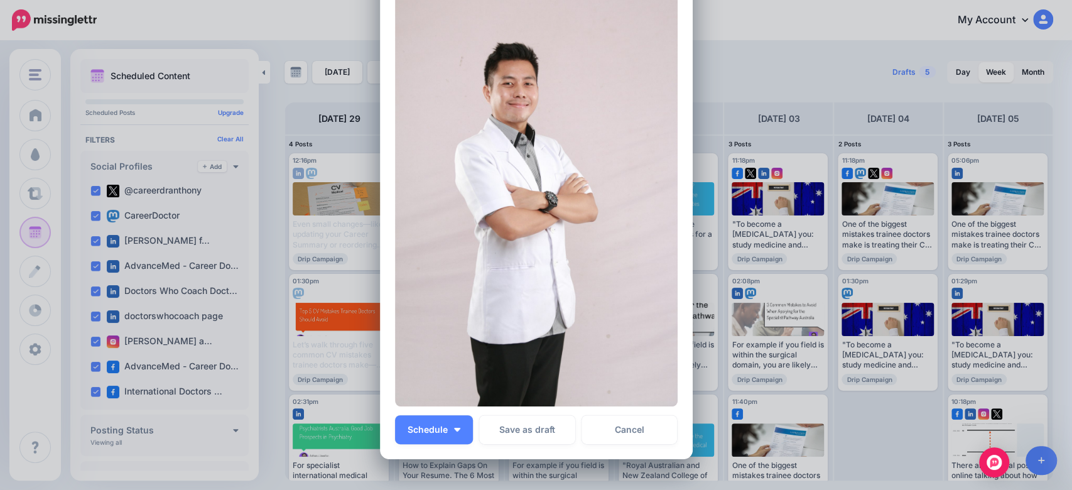
scroll to position [242, 0]
type textarea "**********"
click at [443, 432] on button "Schedule" at bounding box center [434, 430] width 78 height 29
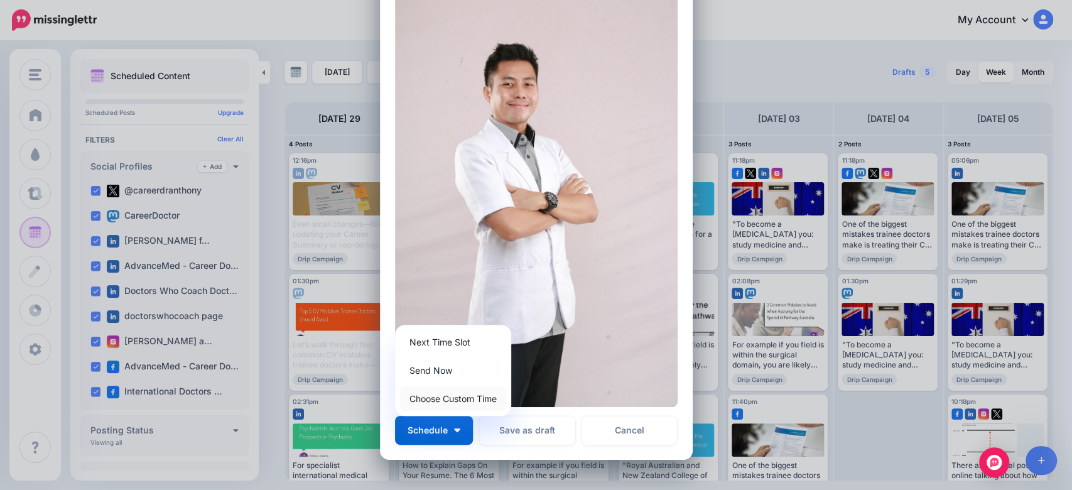
click at [452, 394] on link "Choose Custom Time" at bounding box center [453, 398] width 106 height 24
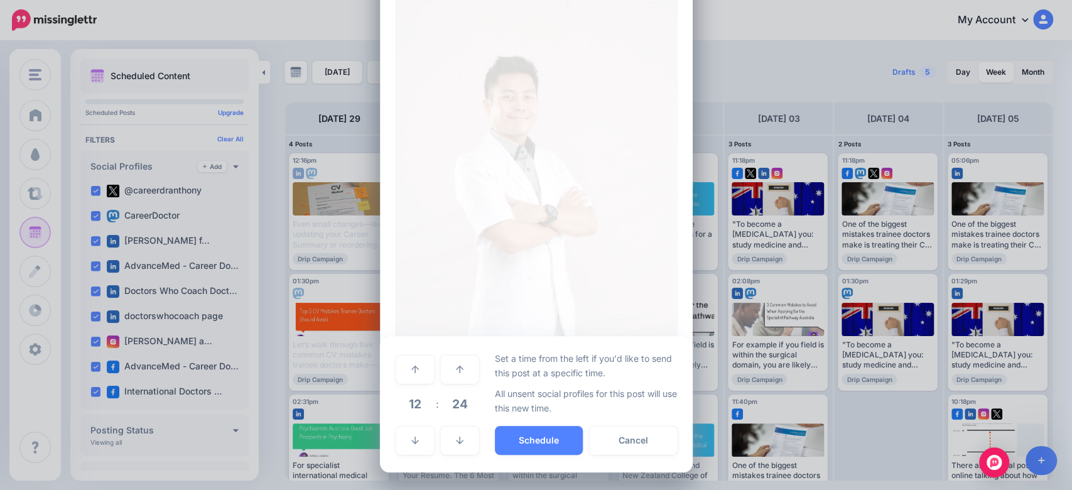
scroll to position [228, 0]
click at [415, 436] on link at bounding box center [415, 441] width 39 height 29
click at [405, 378] on link at bounding box center [415, 370] width 39 height 29
click at [404, 446] on link at bounding box center [415, 441] width 39 height 29
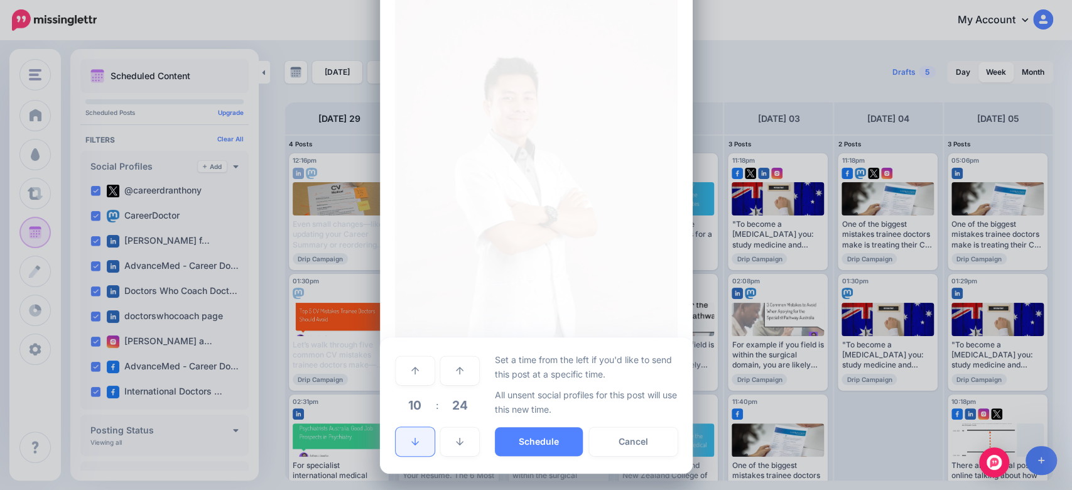
click at [404, 446] on link at bounding box center [415, 441] width 39 height 29
click at [517, 442] on button "Schedule" at bounding box center [539, 441] width 88 height 29
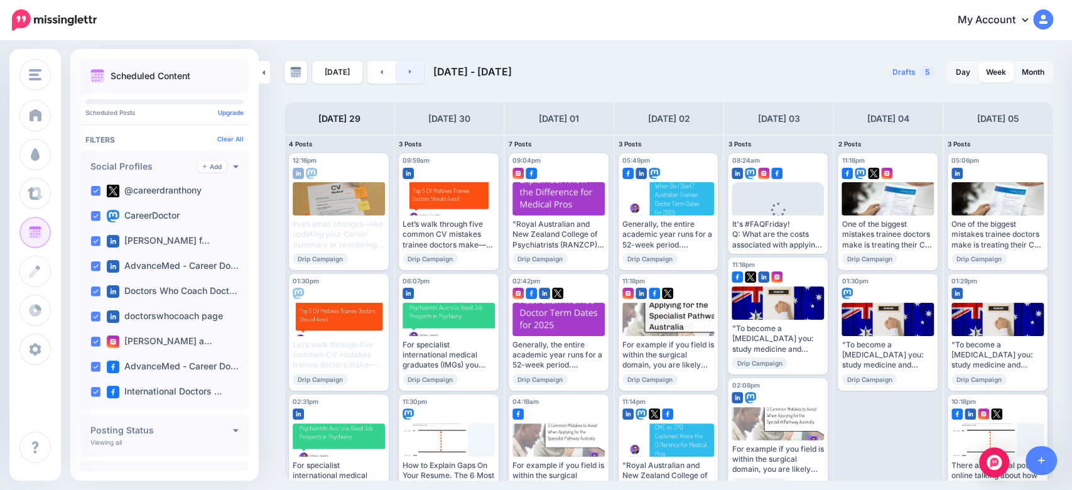
click at [404, 71] on link at bounding box center [410, 72] width 28 height 23
